Goal: Task Accomplishment & Management: Manage account settings

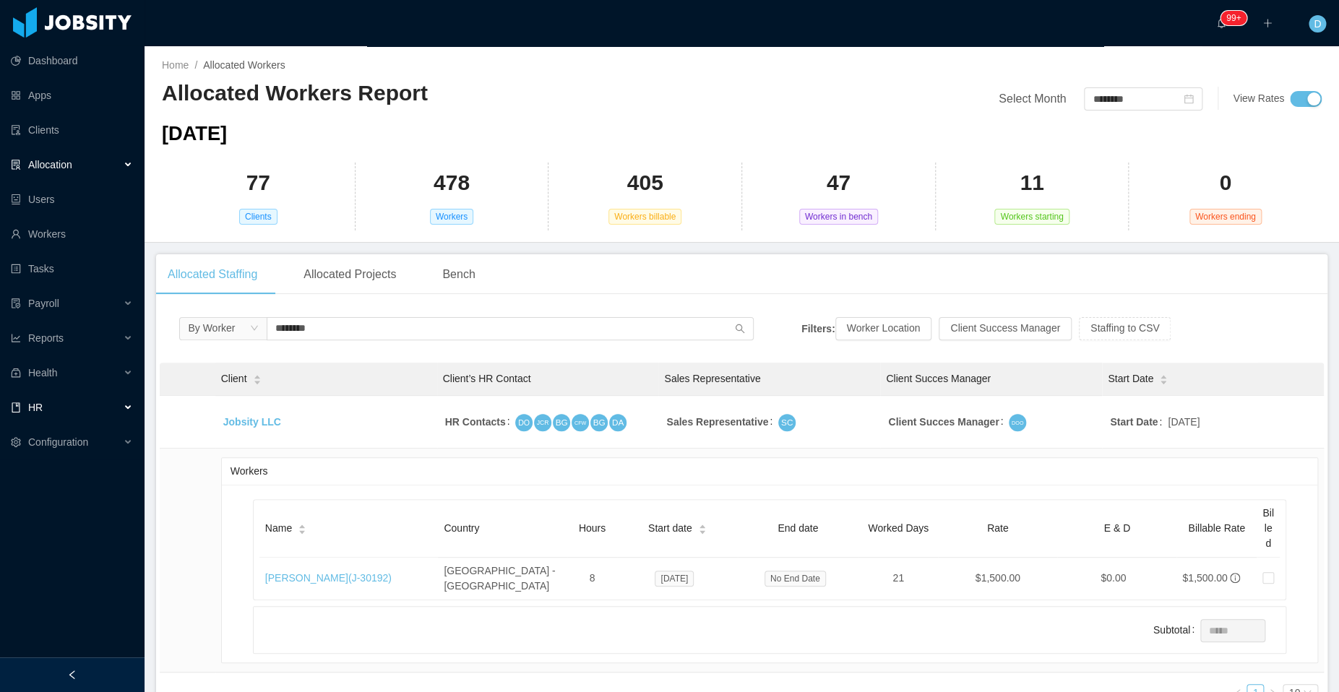
click at [131, 406] on div "HR" at bounding box center [72, 407] width 144 height 29
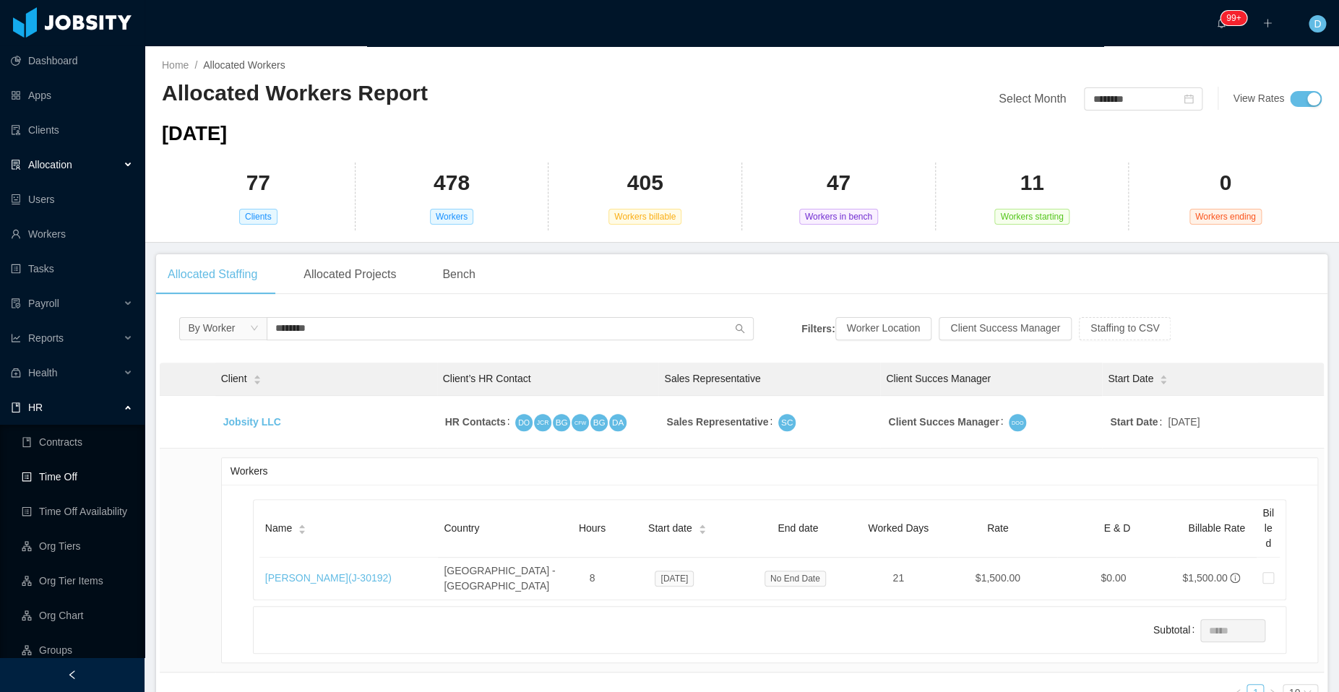
click at [103, 475] on link "Time Off" at bounding box center [77, 476] width 111 height 29
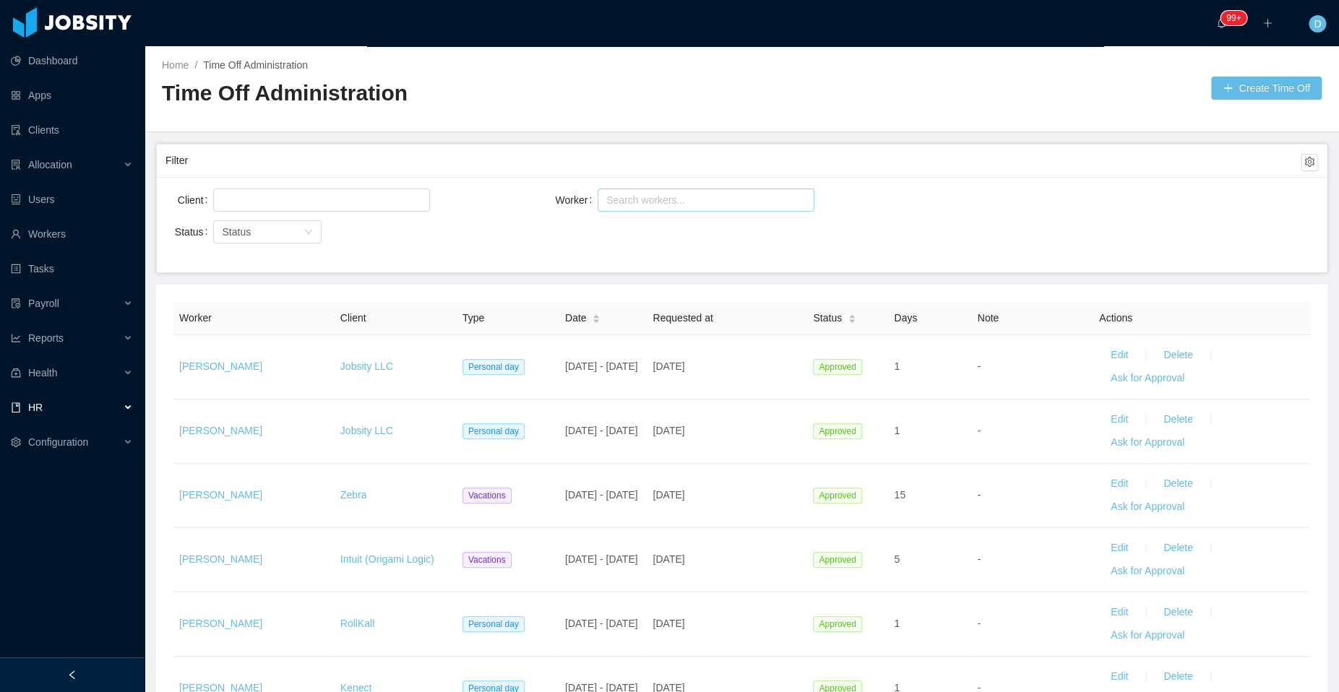
click at [634, 204] on div "Search workers..." at bounding box center [699, 200] width 186 height 14
type input "*****"
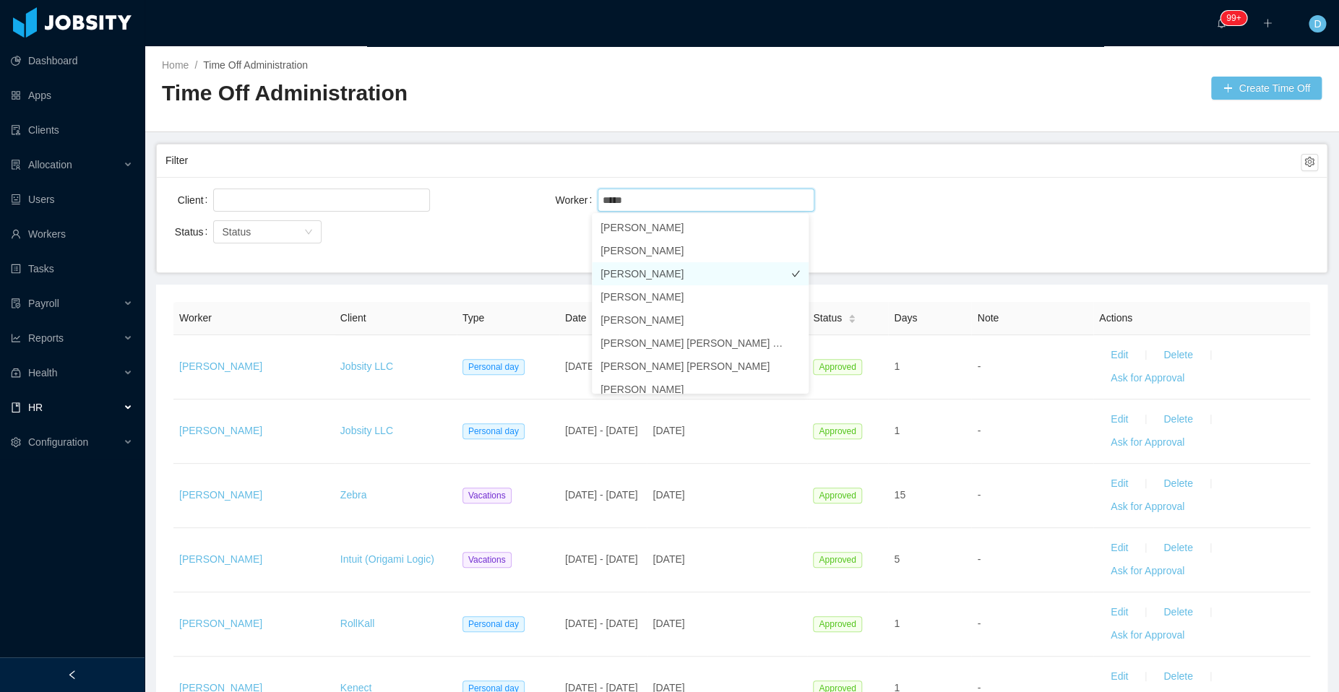
click at [687, 271] on li "[PERSON_NAME]" at bounding box center [700, 273] width 217 height 23
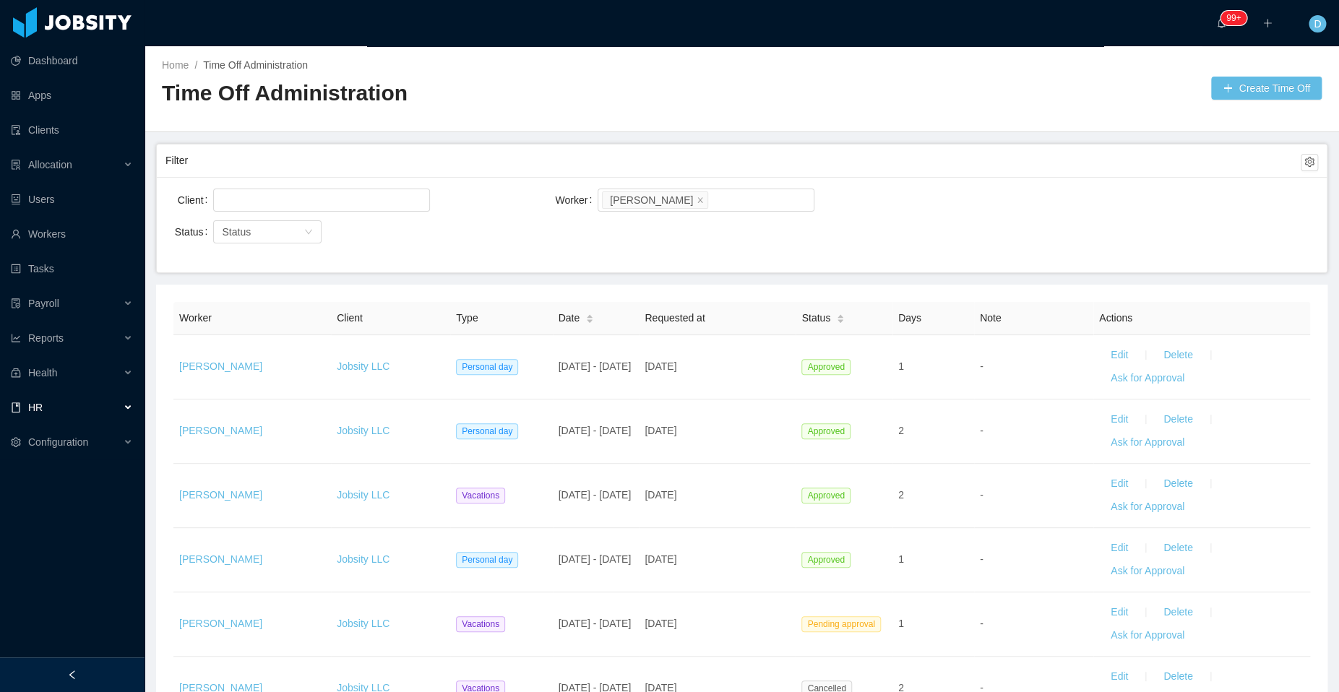
click at [937, 177] on div "Client Worker Search workers... [PERSON_NAME] Status Status" at bounding box center [741, 224] width 1169 height 95
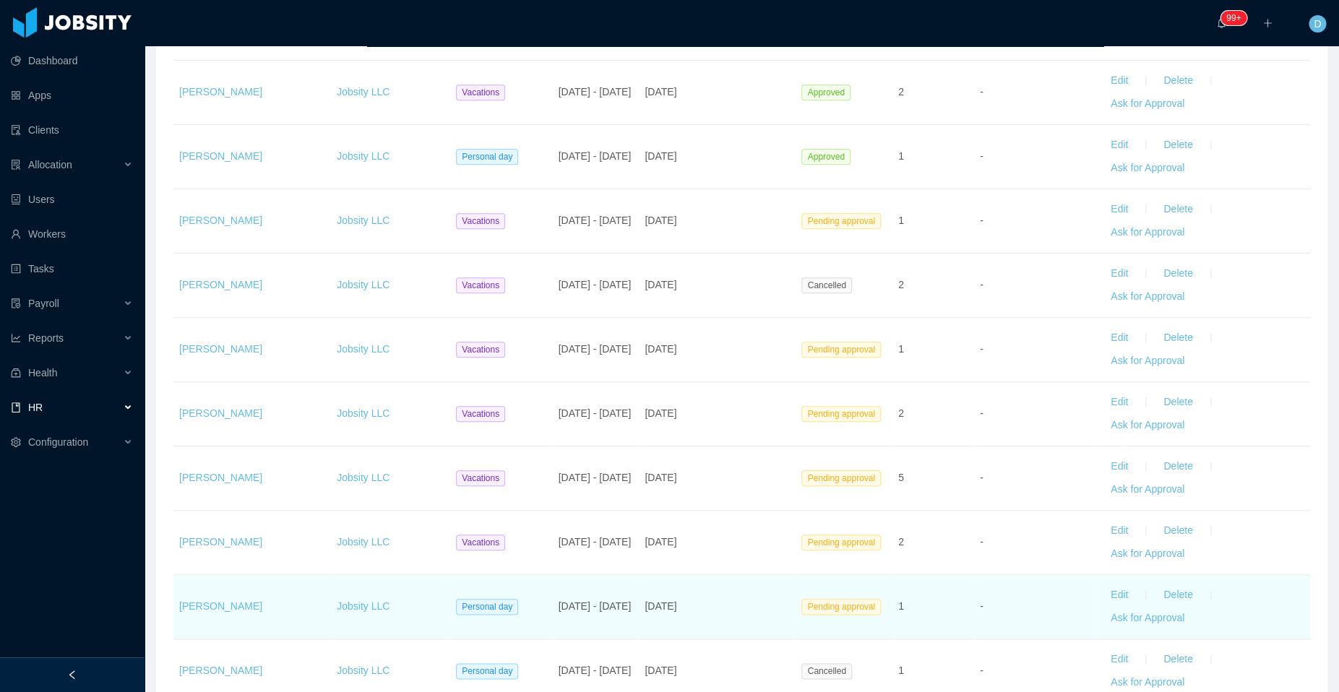
scroll to position [570, 0]
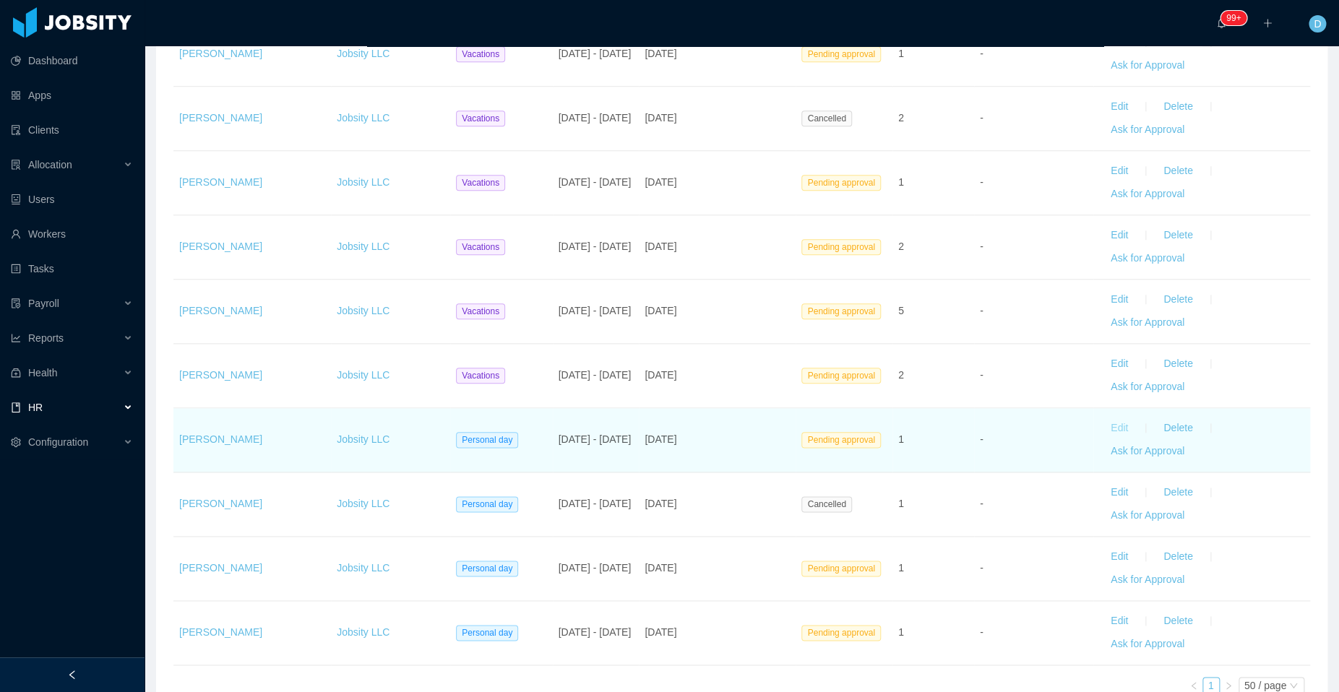
click at [1104, 423] on button "Edit" at bounding box center [1119, 428] width 40 height 23
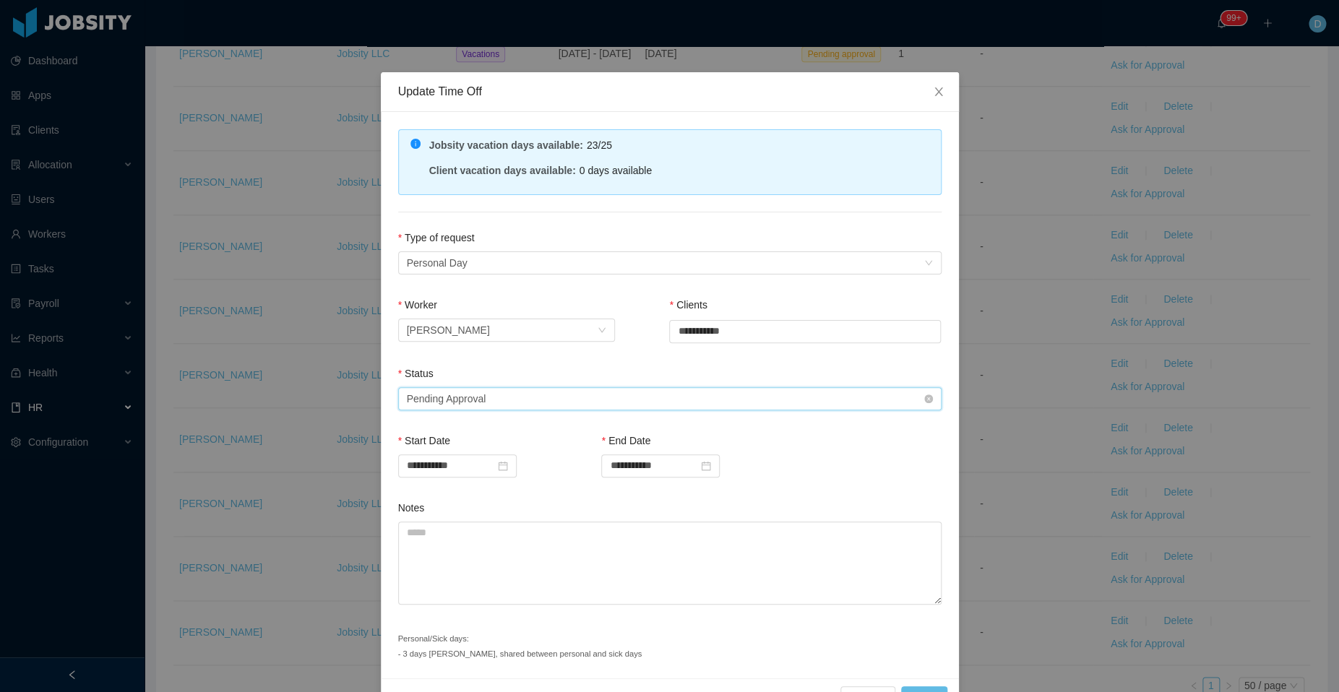
click at [518, 396] on div "Select status Pending Approval" at bounding box center [665, 399] width 516 height 22
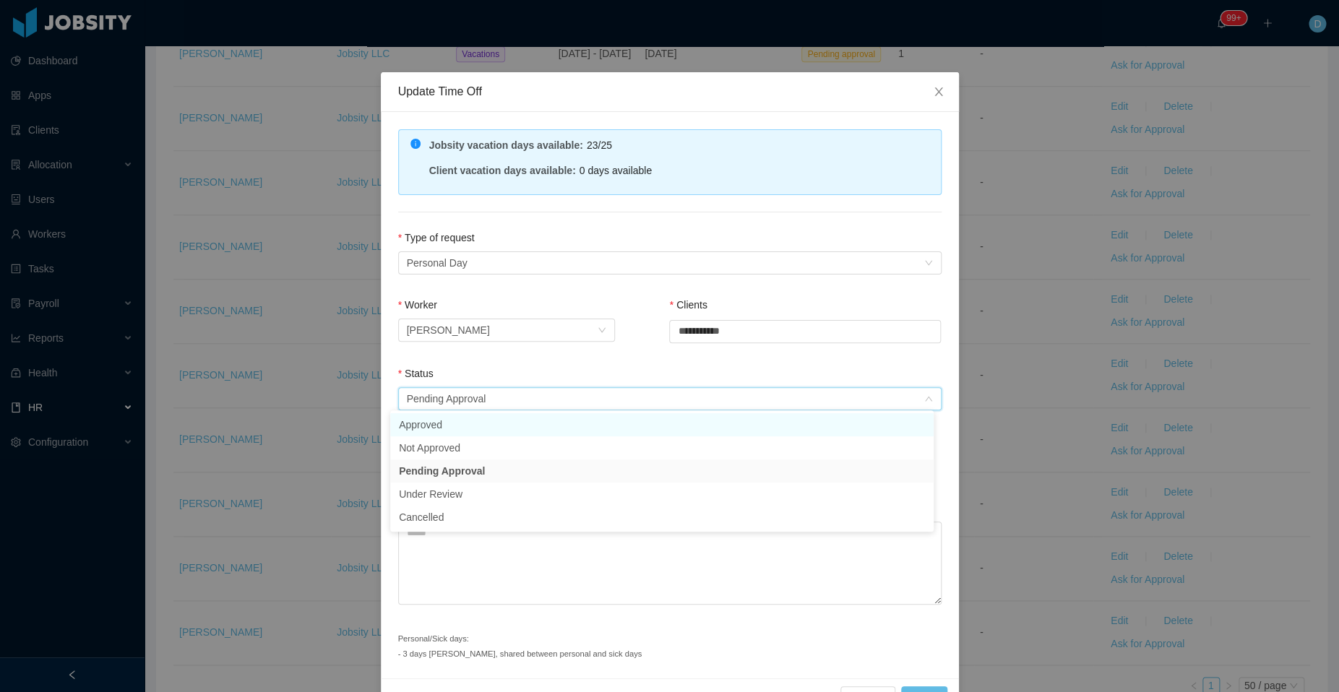
click at [522, 426] on li "Approved" at bounding box center [661, 424] width 543 height 23
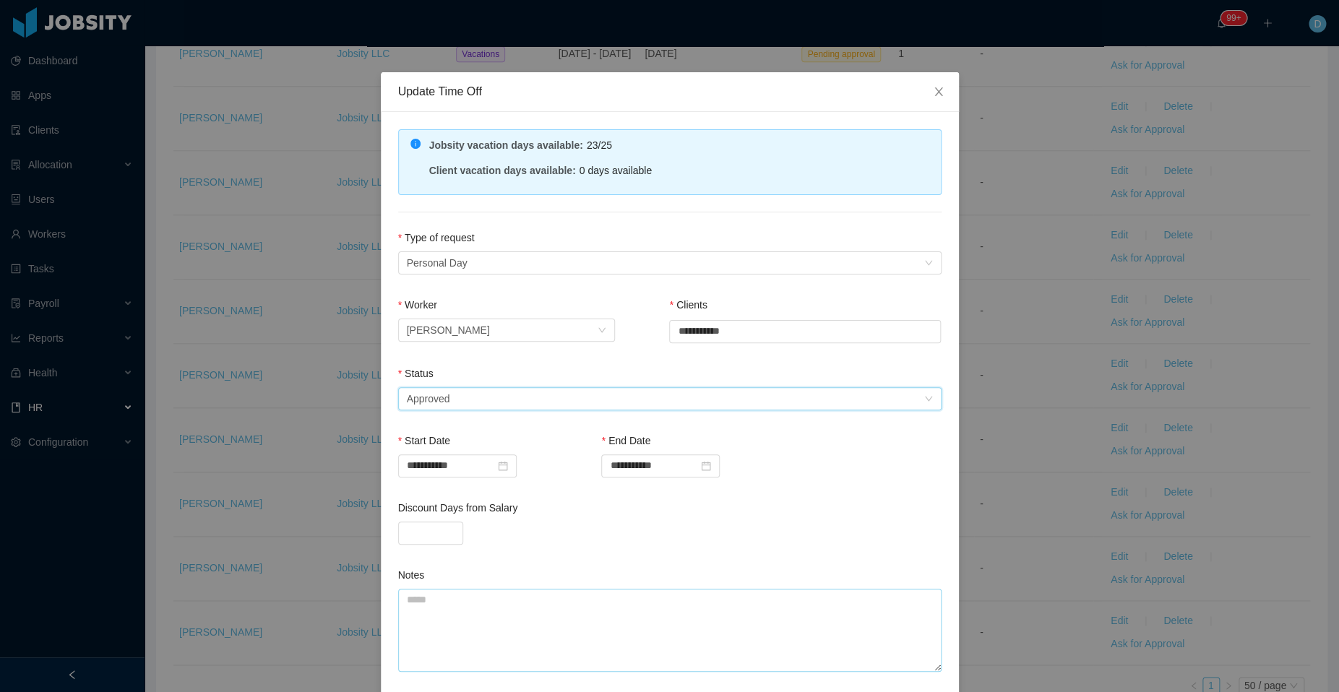
scroll to position [105, 0]
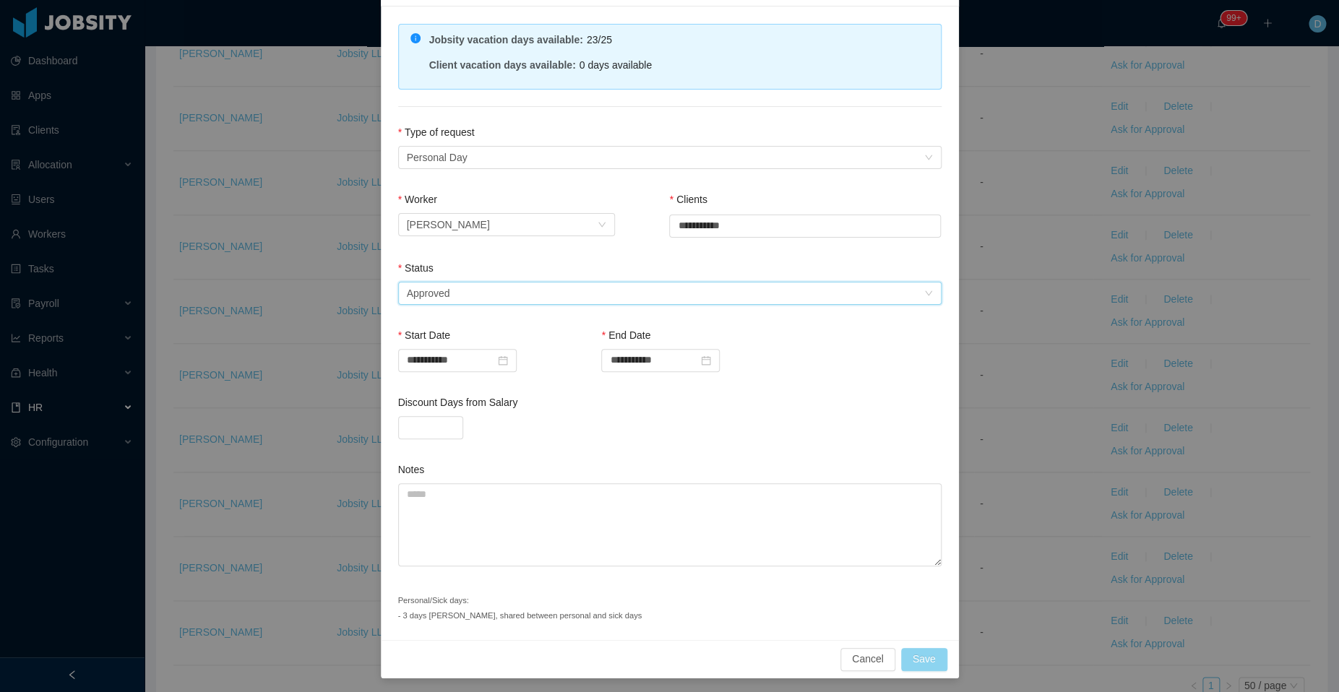
click at [913, 657] on button "Save" at bounding box center [924, 659] width 46 height 23
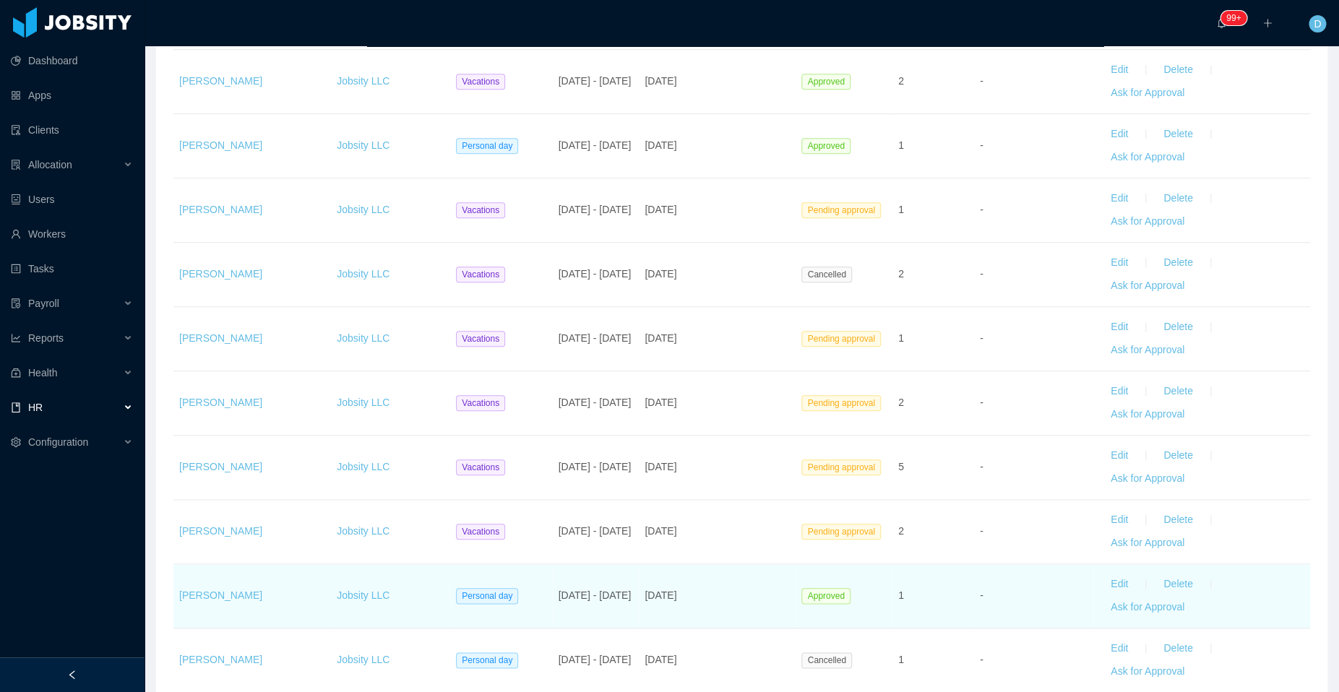
scroll to position [385, 0]
